Goal: Information Seeking & Learning: Learn about a topic

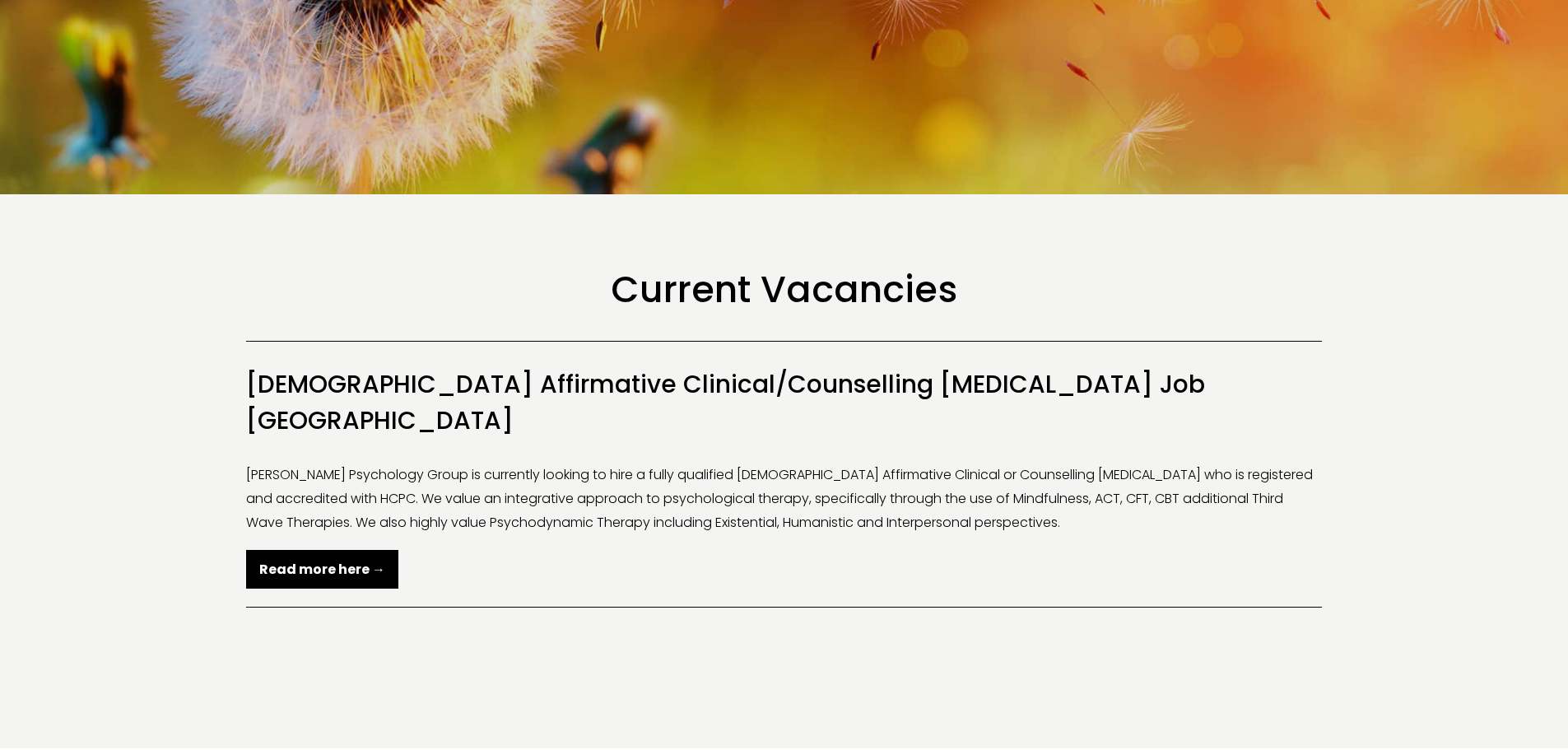
scroll to position [411, 0]
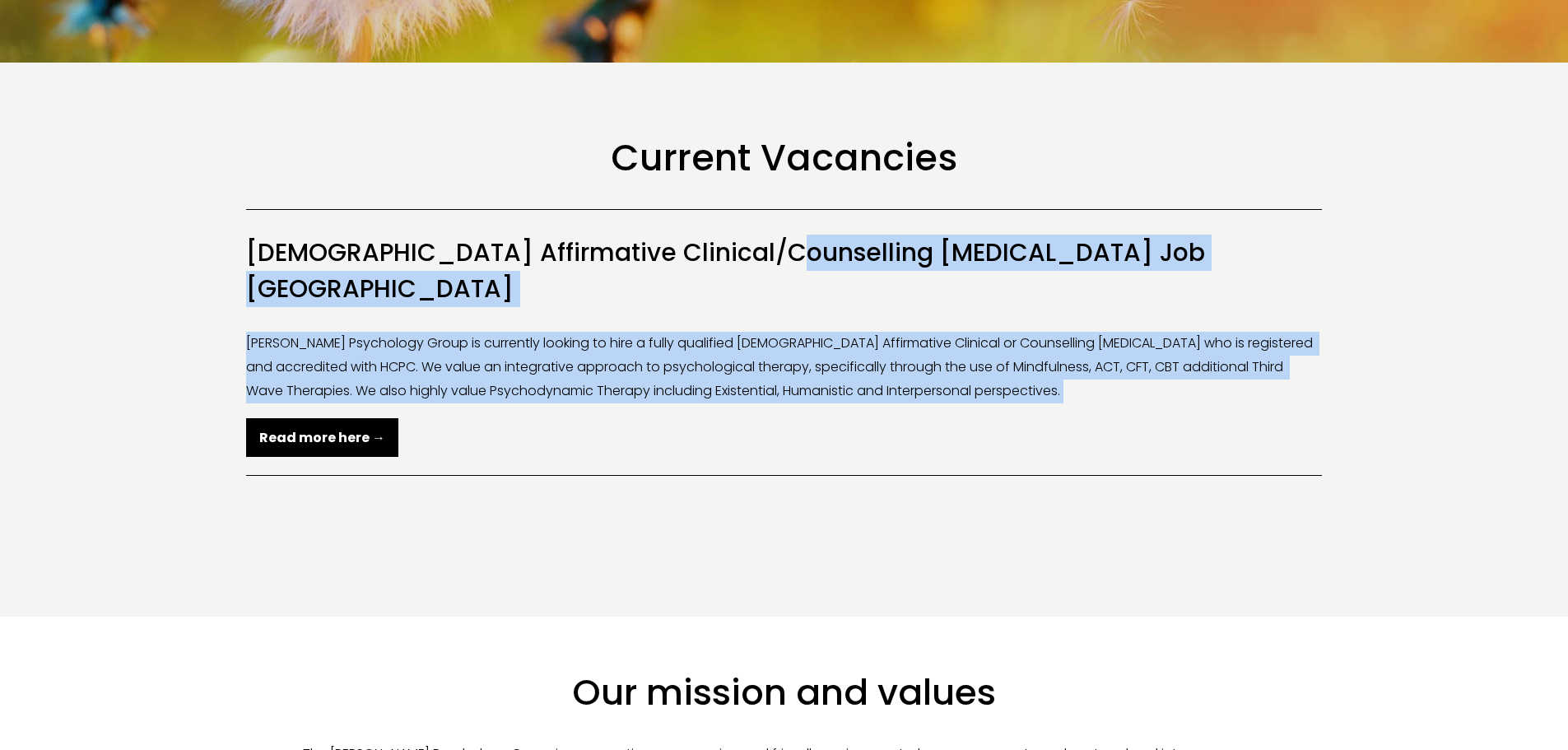
drag, startPoint x: 545, startPoint y: 270, endPoint x: 1027, endPoint y: 404, distance: 500.3
click at [1027, 404] on li "[DEMOGRAPHIC_DATA] Affirmative Clinical/Counselling [MEDICAL_DATA] Job [GEOGRAP…" at bounding box center [783, 342] width 1075 height 267
click at [1027, 405] on p "[PERSON_NAME] Psychology Group is currently looking to hire a fully qualified […" at bounding box center [783, 391] width 1075 height 118
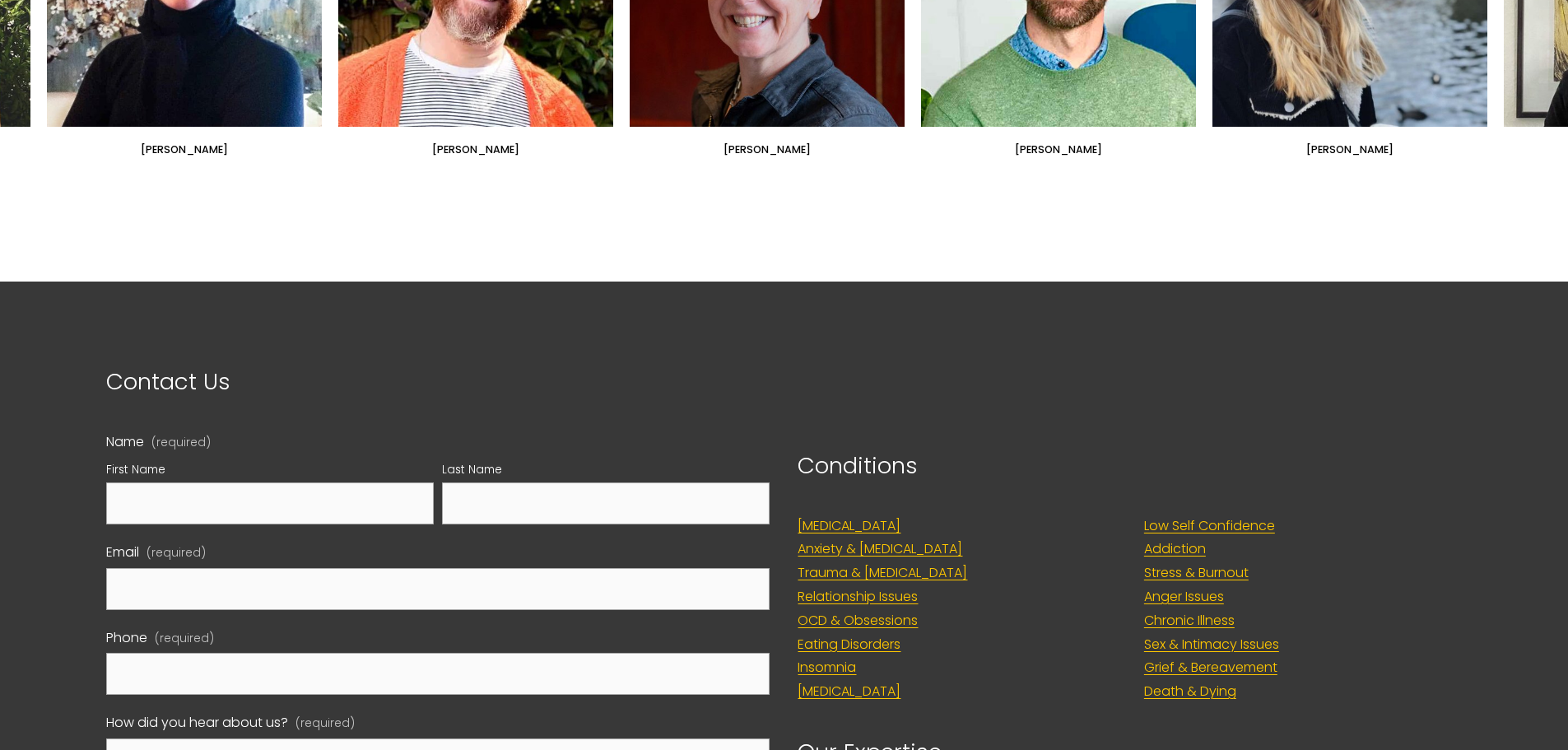
scroll to position [2304, 0]
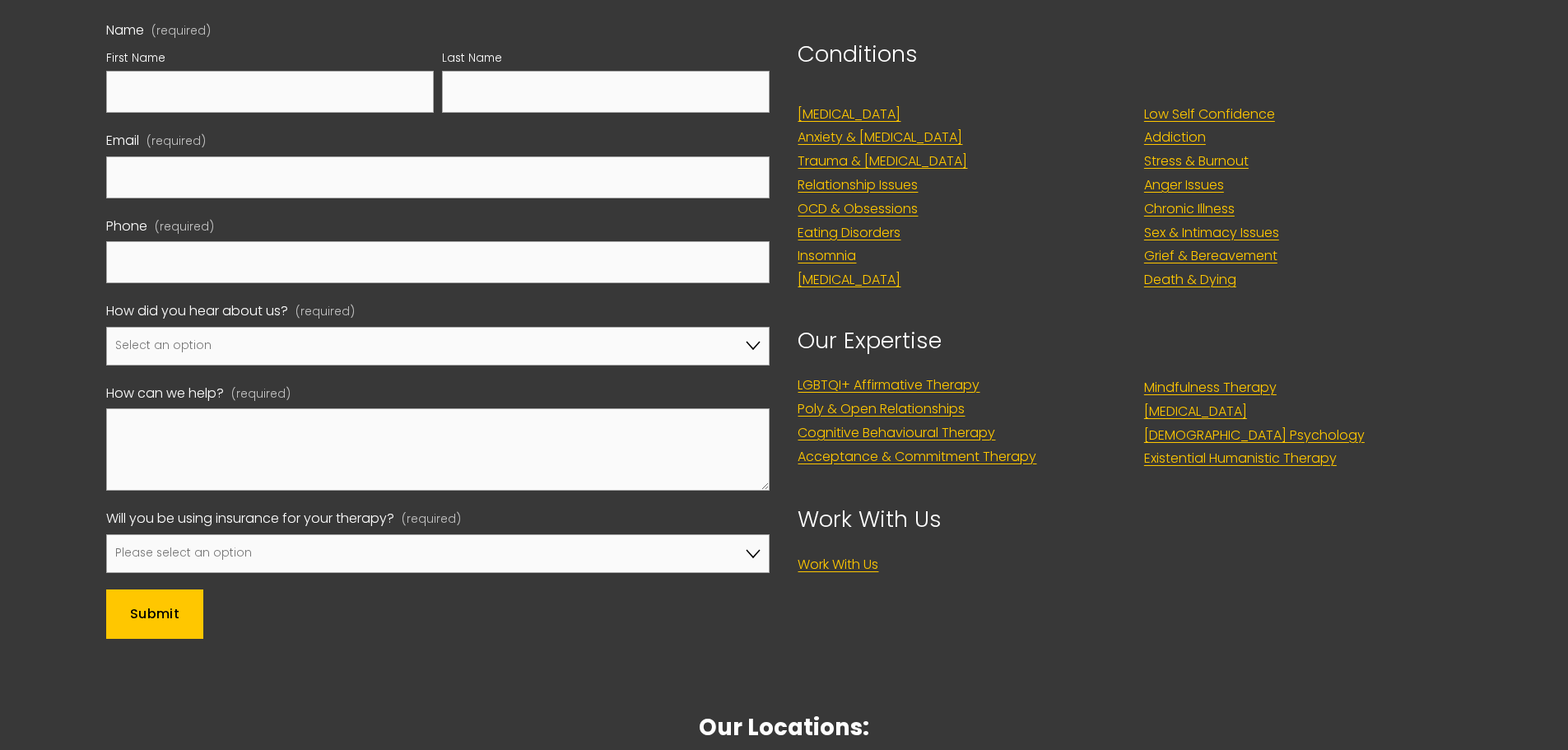
click at [828, 373] on link "LGBTQI+ Affirmative Therapy" at bounding box center [888, 385] width 182 height 24
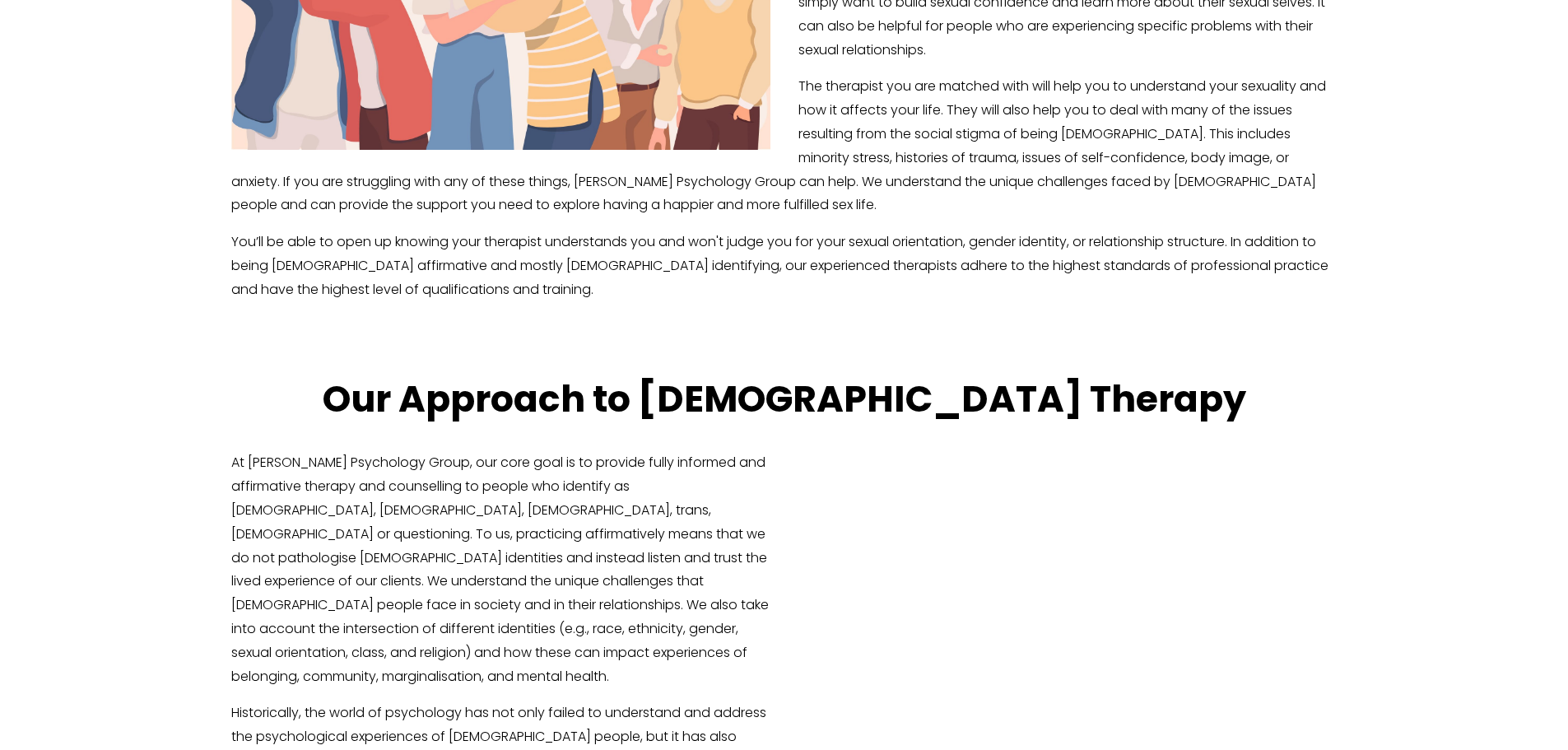
scroll to position [1728, 0]
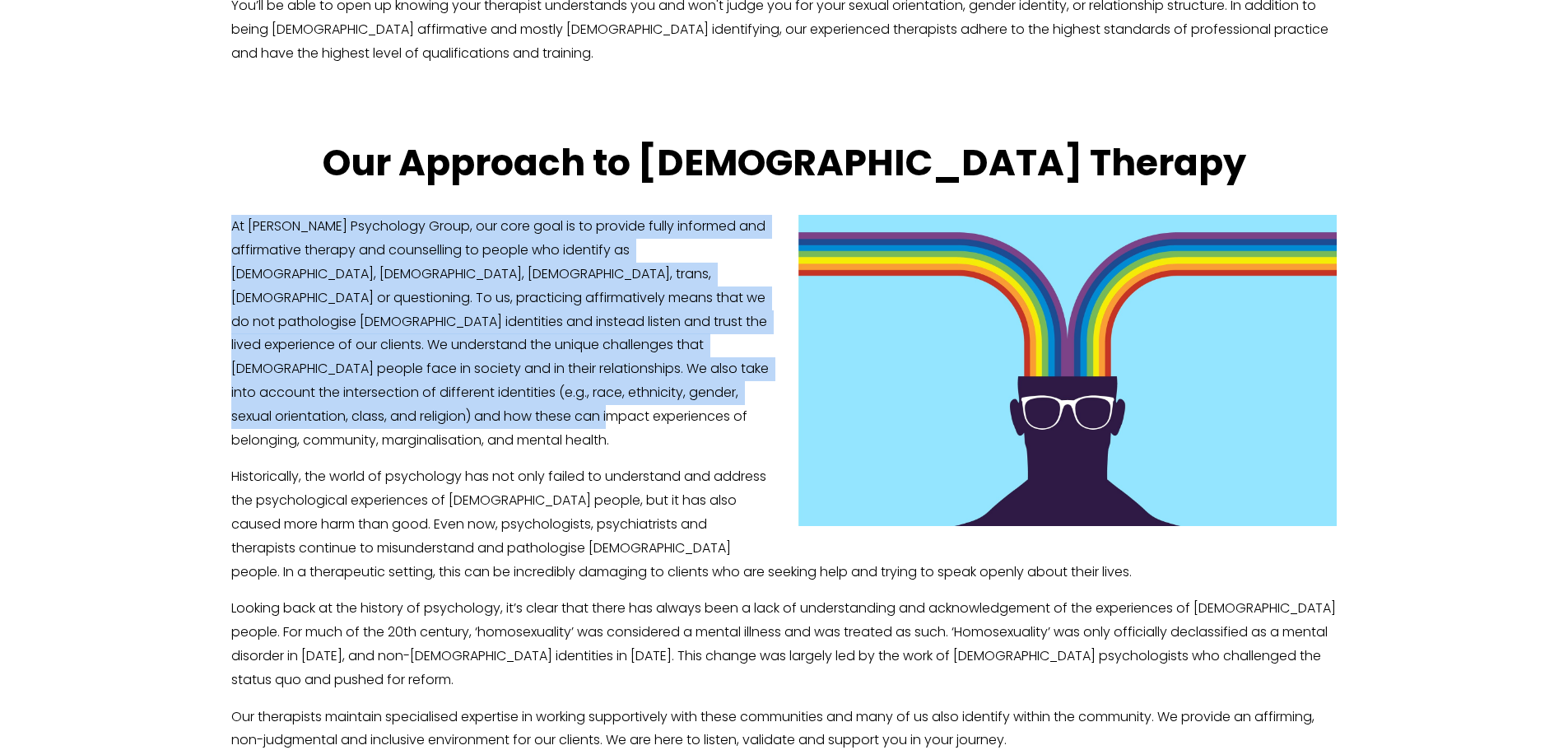
drag, startPoint x: 220, startPoint y: 166, endPoint x: 607, endPoint y: 367, distance: 436.1
click at [607, 363] on div "At Harrison Psychology Group, our core goal is to provide fully informed and af…" at bounding box center [784, 532] width 1134 height 662
click at [607, 367] on p "At Harrison Psychology Group, our core goal is to provide fully informed and af…" at bounding box center [784, 333] width 1105 height 237
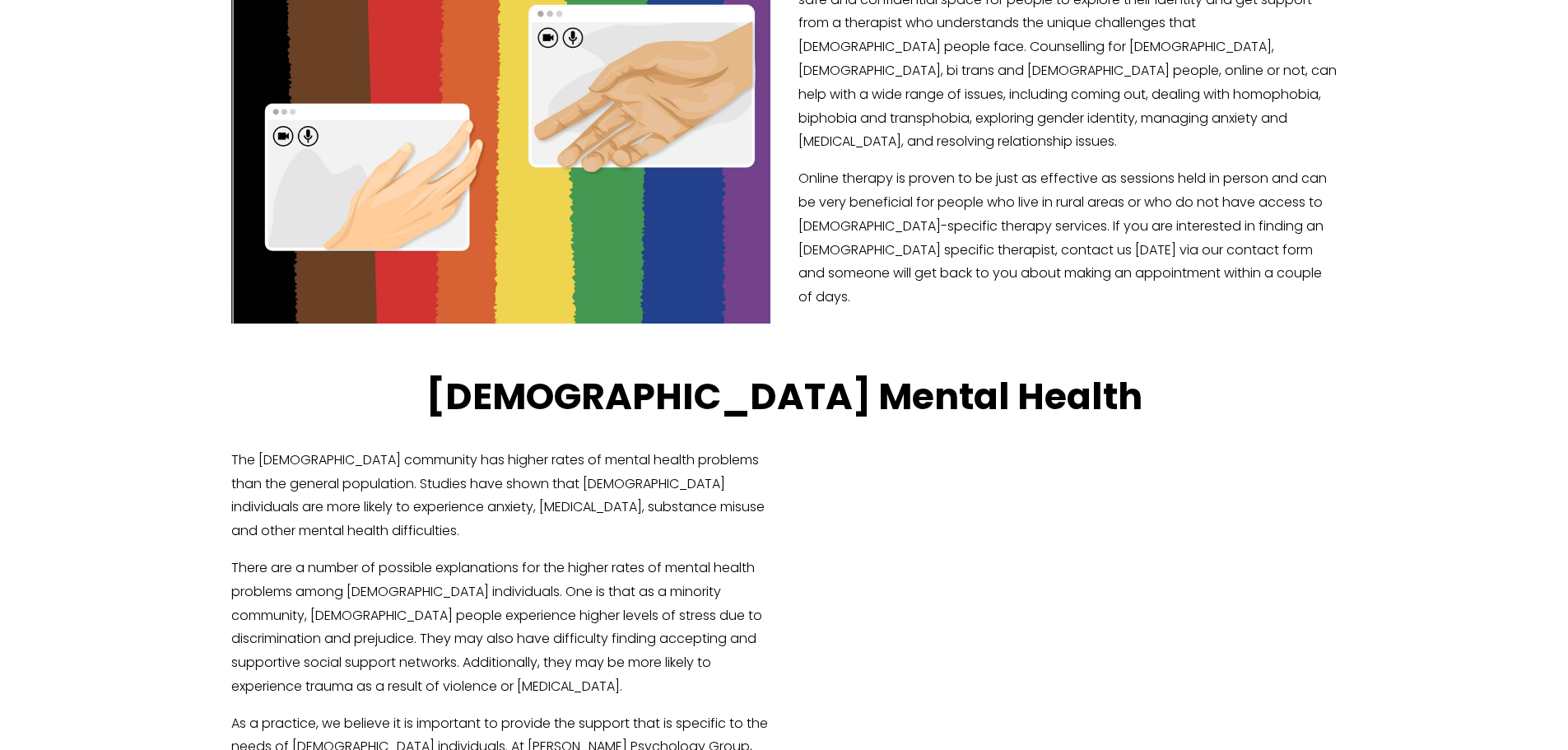
scroll to position [2798, 0]
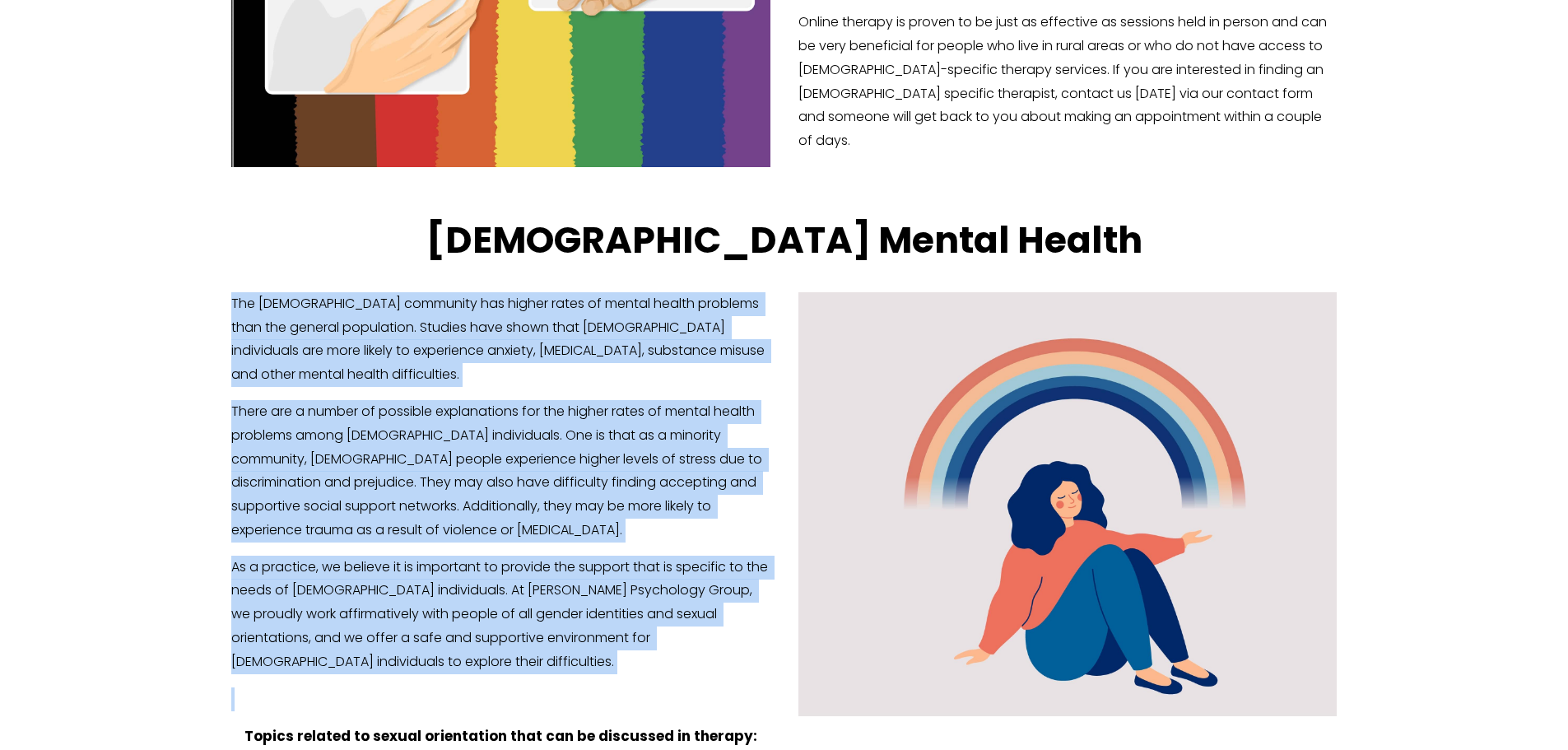
drag, startPoint x: 227, startPoint y: 177, endPoint x: 547, endPoint y: 562, distance: 500.6
click at [547, 562] on div "The LGBTQ+ community has higher rates of mental health problems than the genera…" at bounding box center [784, 520] width 1134 height 485
click at [547, 562] on div "The LGBTQ+ community has higher rates of mental health problems than the genera…" at bounding box center [784, 520] width 1105 height 457
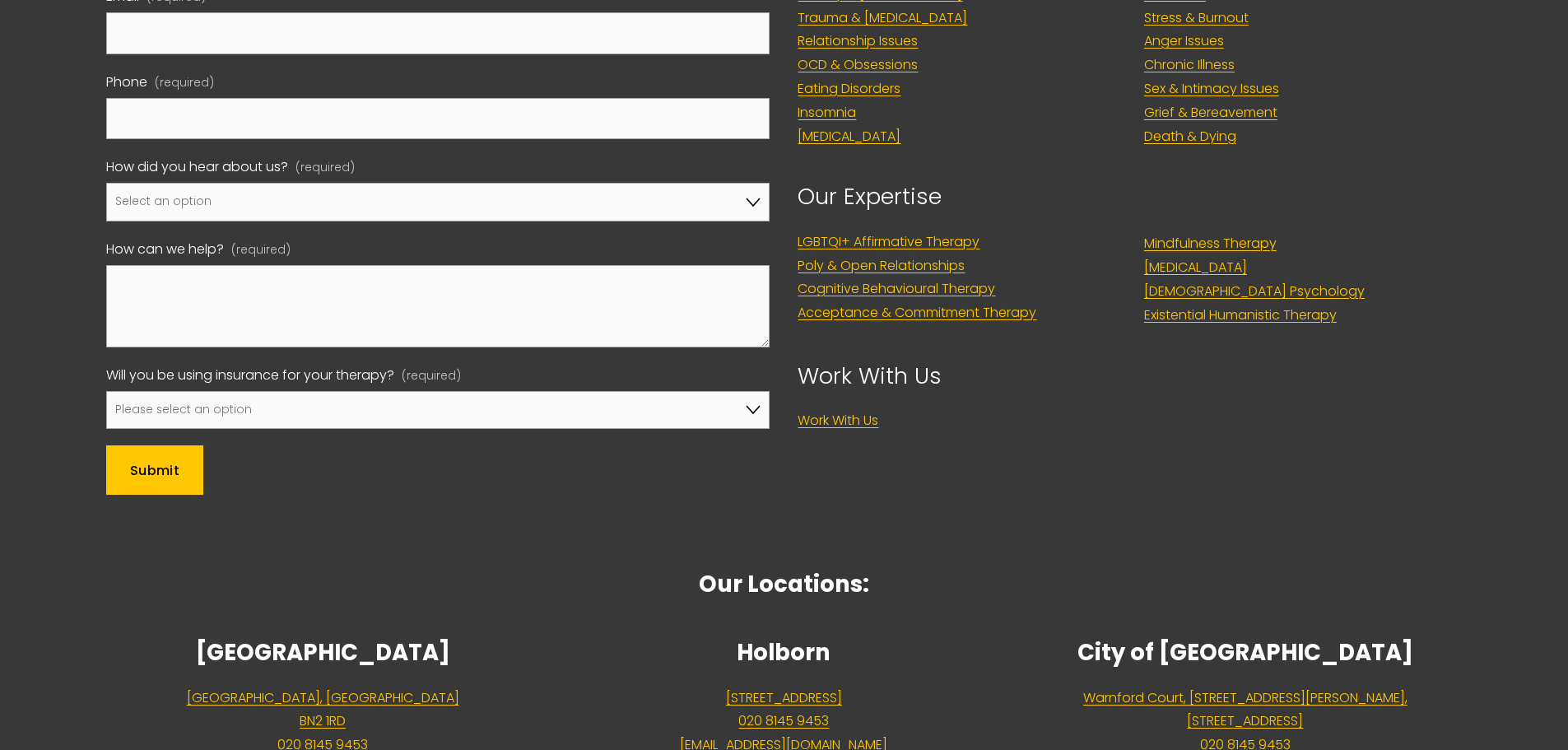
scroll to position [5715, 0]
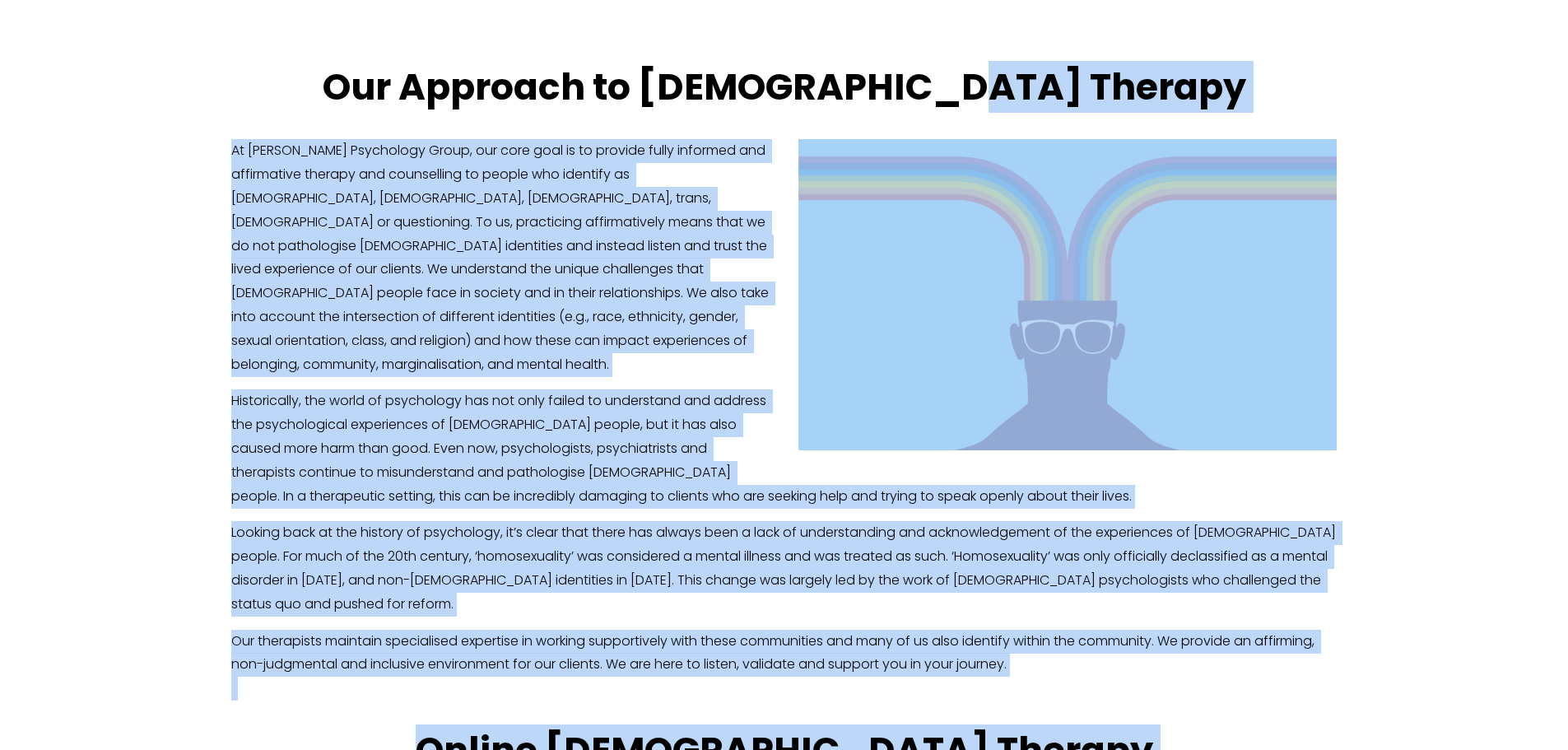
drag, startPoint x: 1566, startPoint y: 695, endPoint x: 1580, endPoint y: 42, distance: 653.2
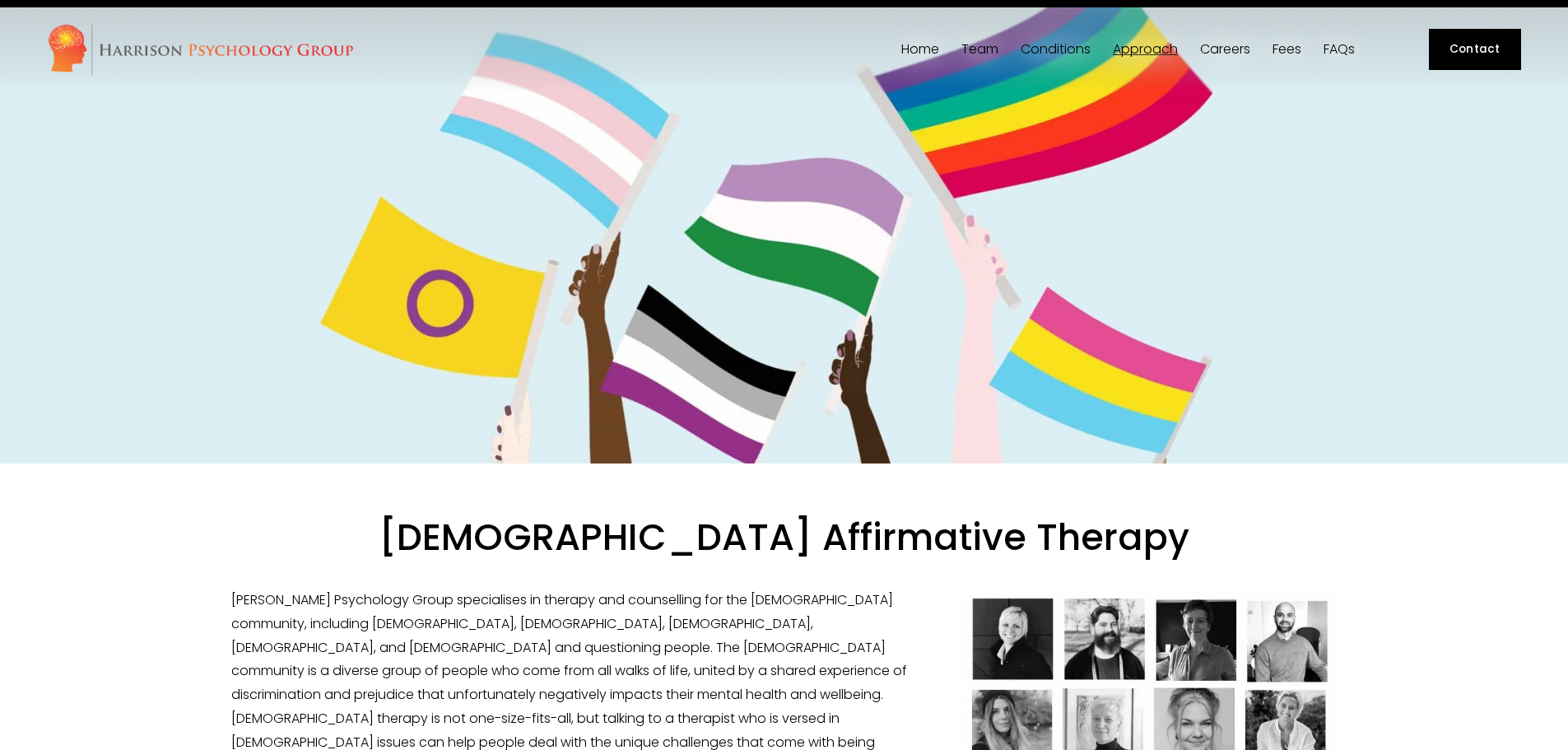
scroll to position [0, 0]
